Goal: Browse casually

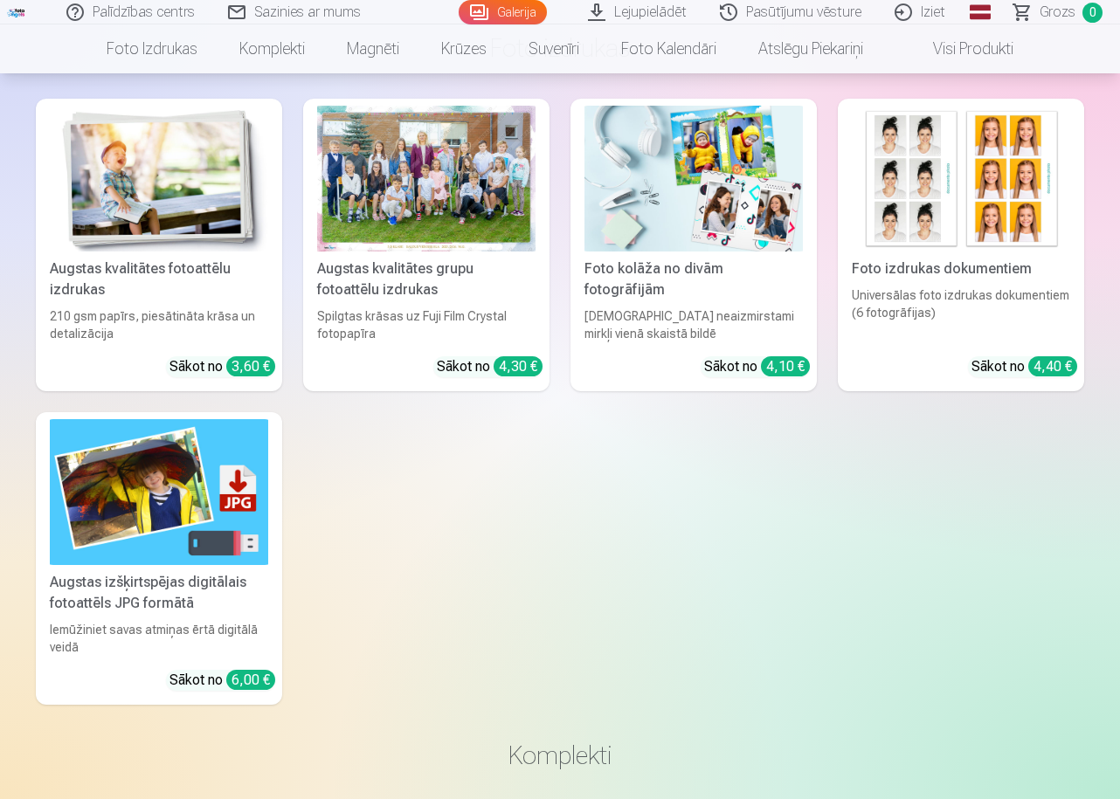
scroll to position [5232, 0]
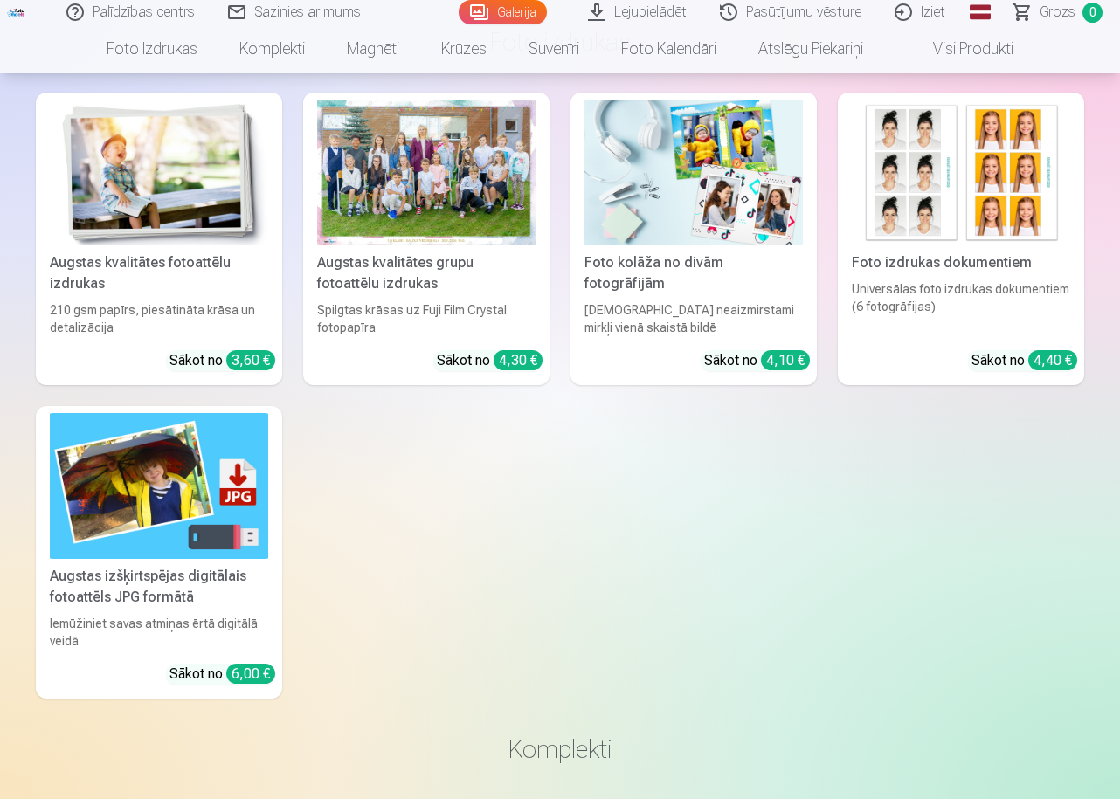
click at [464, 237] on div at bounding box center [426, 173] width 218 height 146
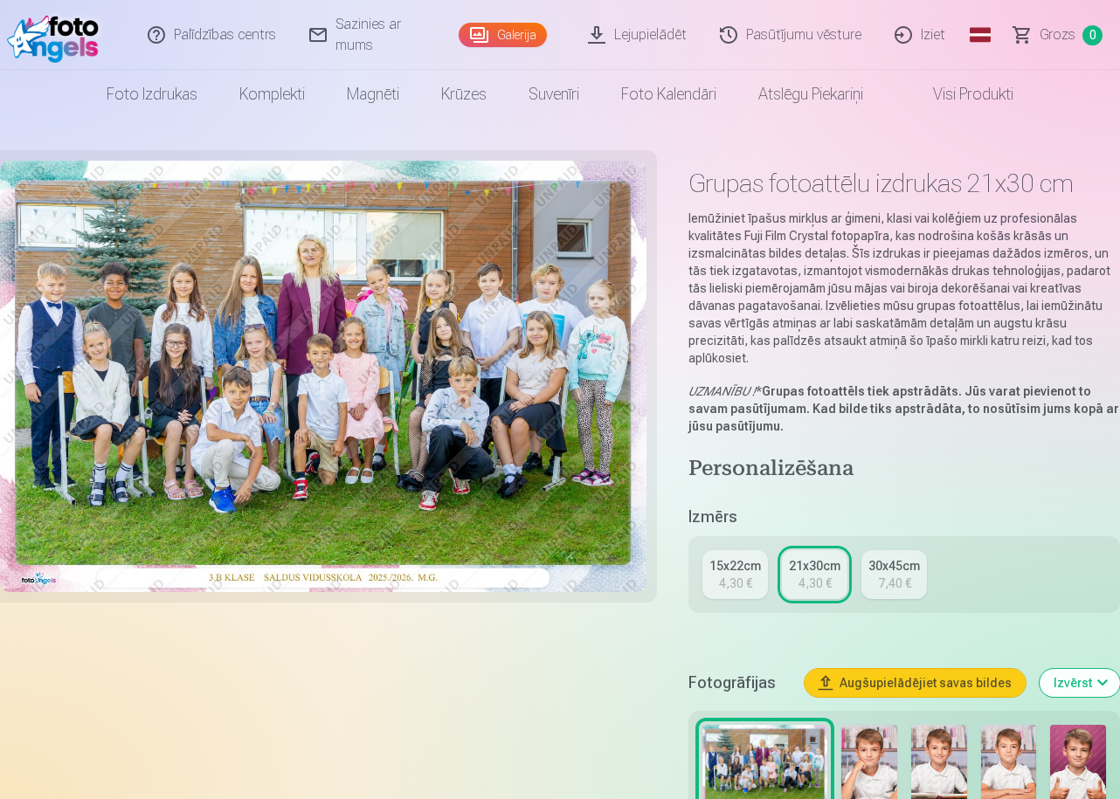
click at [365, 419] on img at bounding box center [323, 377] width 646 height 432
click at [309, 391] on img at bounding box center [323, 377] width 646 height 432
click at [413, 476] on img at bounding box center [323, 377] width 646 height 432
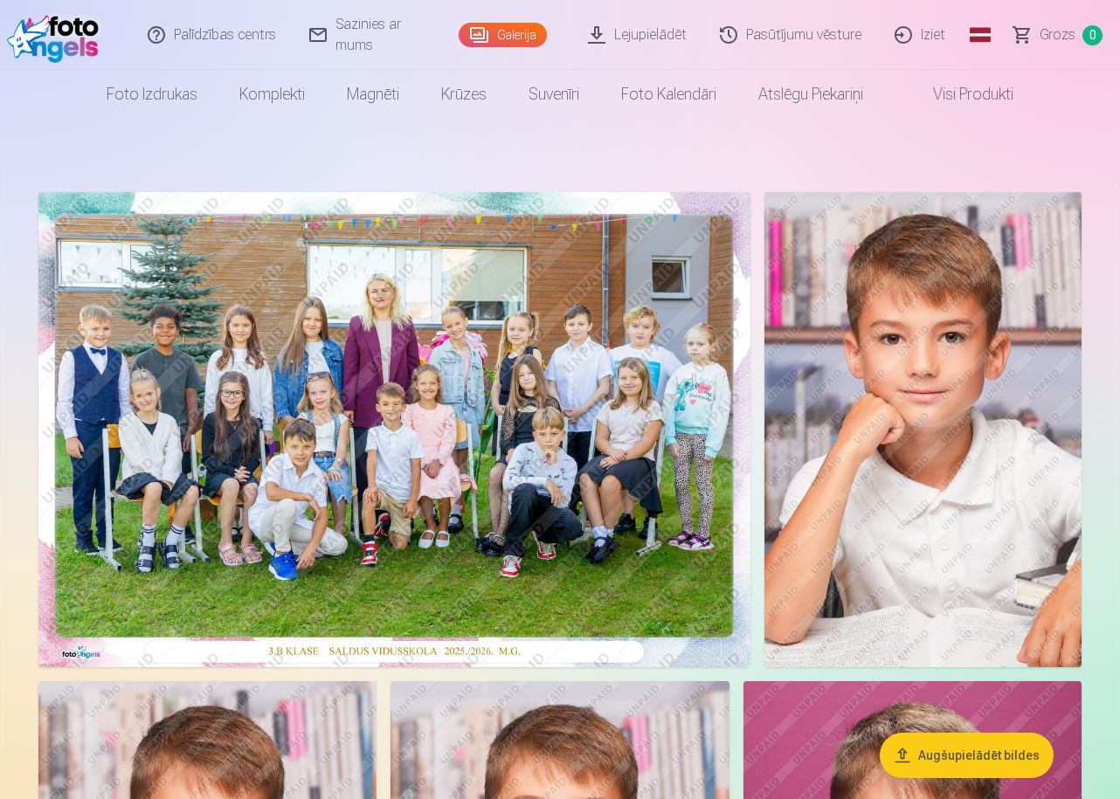
click at [397, 360] on img at bounding box center [394, 429] width 712 height 475
